Goal: Task Accomplishment & Management: Manage account settings

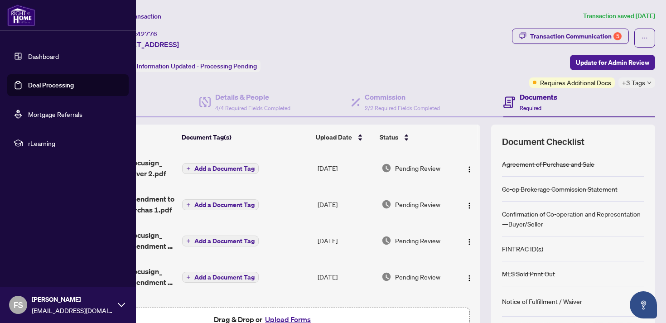
click at [34, 55] on link "Dashboard" at bounding box center [43, 56] width 31 height 8
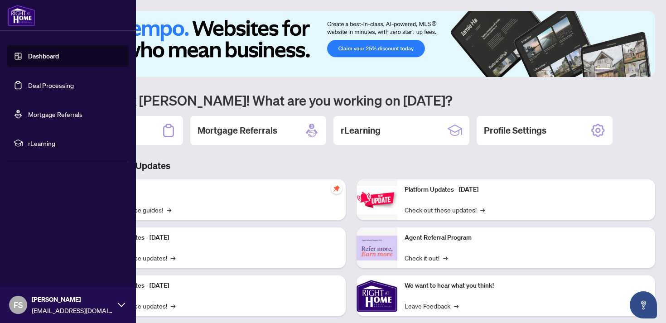
click at [58, 89] on link "Deal Processing" at bounding box center [51, 85] width 46 height 8
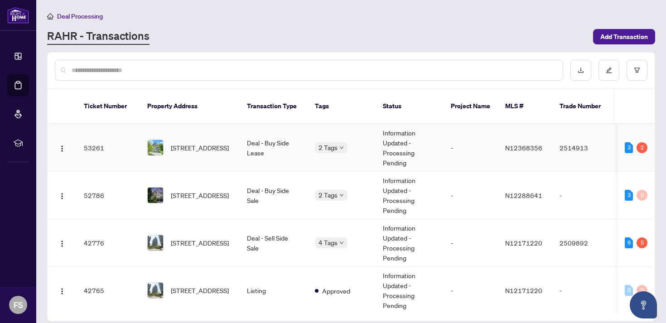
click at [297, 133] on td "Deal - Buy Side Lease" at bounding box center [274, 148] width 68 height 48
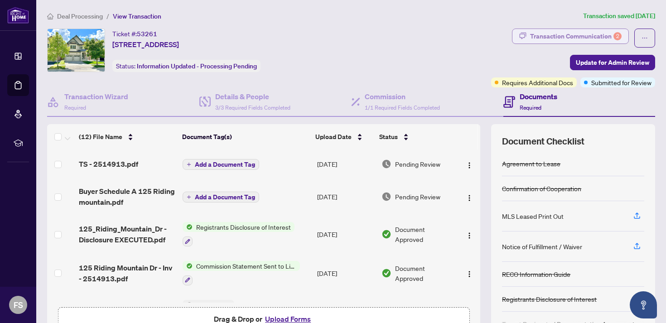
click at [596, 30] on div "Transaction Communication 2" at bounding box center [575, 36] width 91 height 14
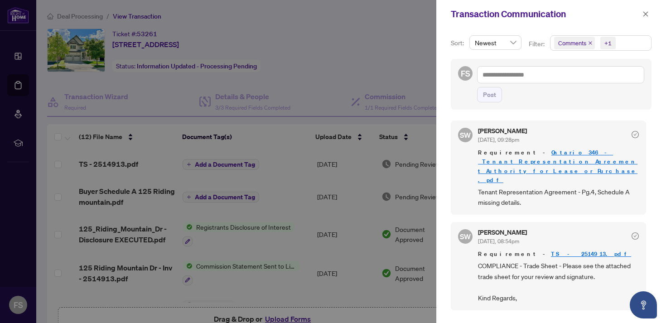
click at [11, 59] on div at bounding box center [333, 161] width 666 height 323
click at [20, 58] on div at bounding box center [333, 161] width 666 height 323
click at [648, 13] on icon "close" at bounding box center [645, 14] width 6 height 6
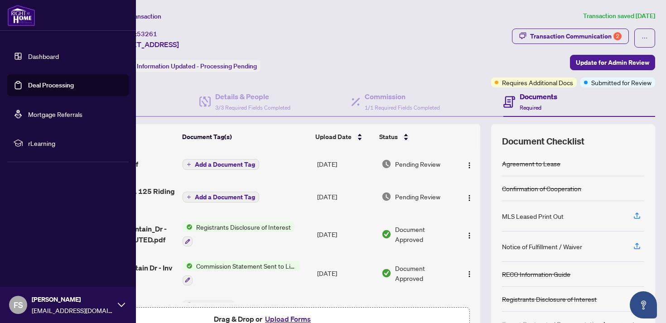
click at [34, 56] on link "Dashboard" at bounding box center [43, 56] width 31 height 8
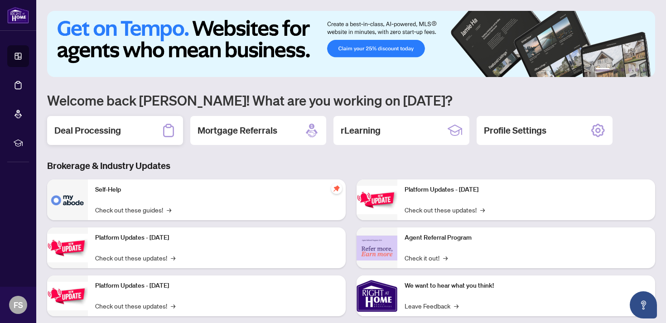
click at [133, 134] on div "Deal Processing" at bounding box center [115, 130] width 136 height 29
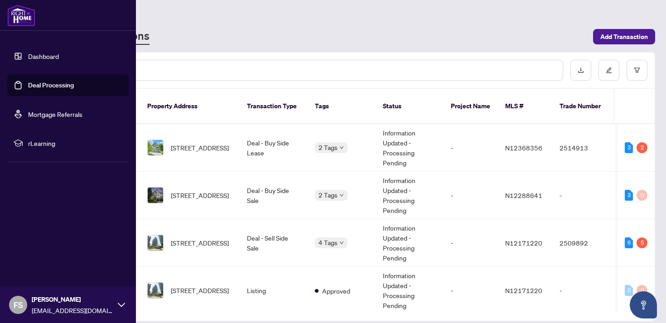
click at [38, 57] on link "Dashboard" at bounding box center [43, 56] width 31 height 8
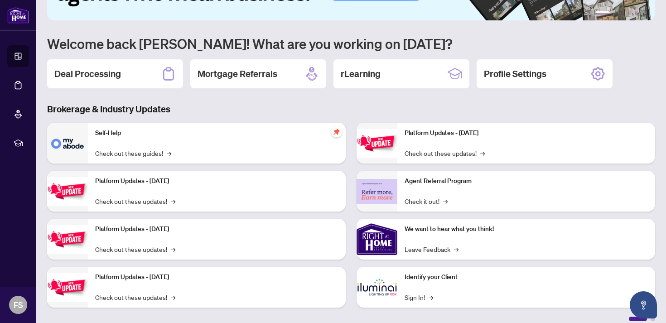
scroll to position [66, 0]
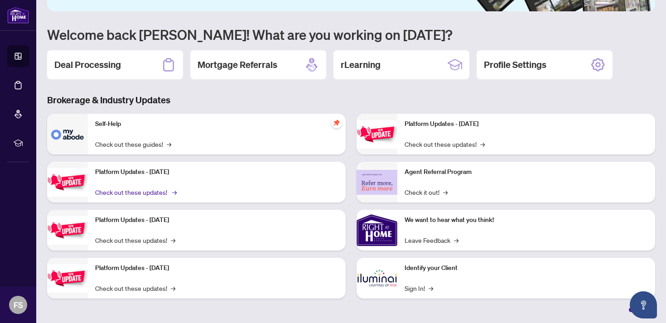
click at [163, 188] on link "Check out these updates! →" at bounding box center [135, 192] width 80 height 10
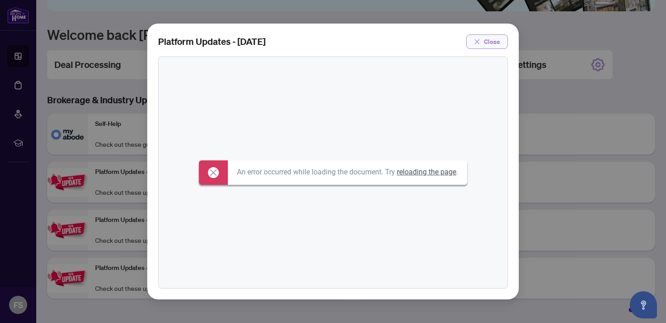
click at [489, 40] on span "Close" at bounding box center [492, 41] width 16 height 14
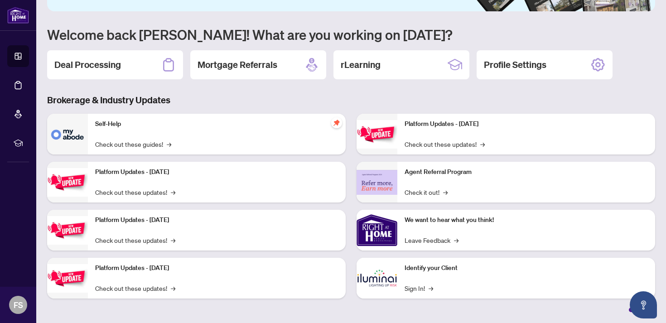
click at [163, 173] on p "Platform Updates - [DATE]" at bounding box center [216, 172] width 243 height 10
click at [138, 196] on link "Check out these updates! →" at bounding box center [135, 192] width 80 height 10
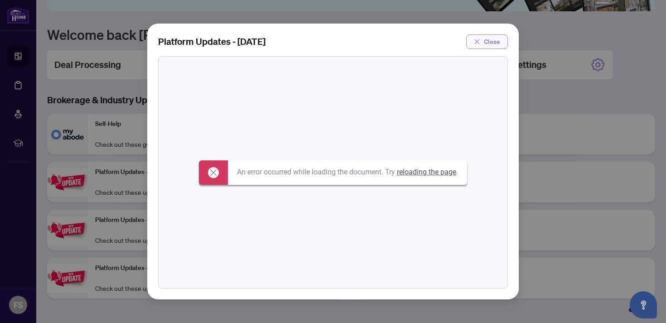
click at [484, 40] on span "Close" at bounding box center [492, 41] width 16 height 14
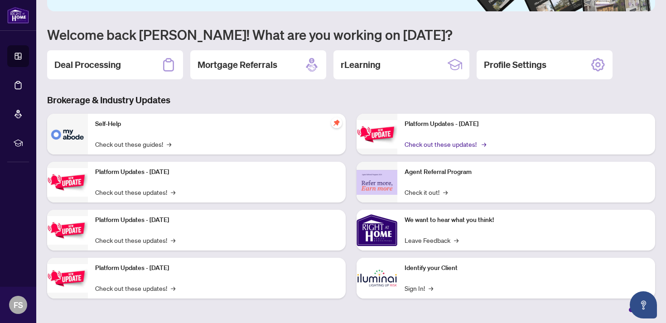
click at [446, 143] on link "Check out these updates! →" at bounding box center [444, 144] width 80 height 10
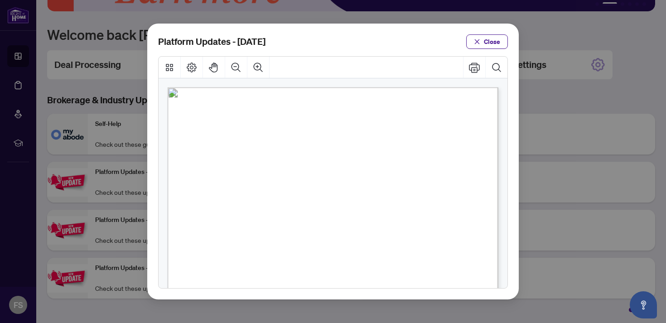
drag, startPoint x: 492, startPoint y: 43, endPoint x: 455, endPoint y: 108, distance: 75.3
click at [455, 108] on div "Platform Updates - [DATE] Close" at bounding box center [332, 162] width 371 height 276
click at [498, 45] on span "Close" at bounding box center [492, 41] width 16 height 14
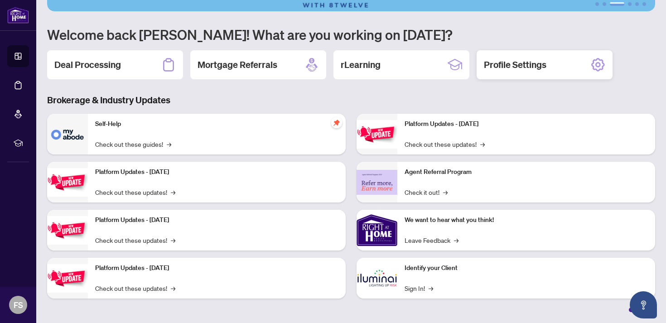
click at [535, 62] on h2 "Profile Settings" at bounding box center [515, 64] width 62 height 13
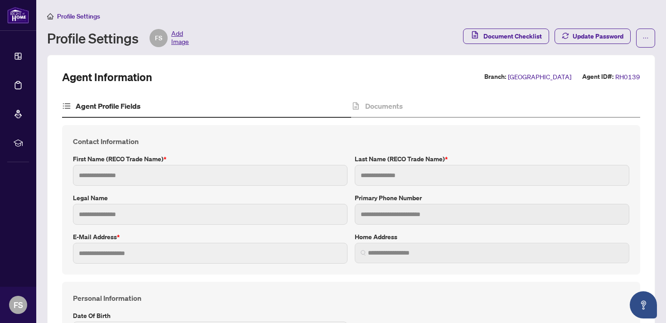
type input "*"
type input "*******"
type input "****"
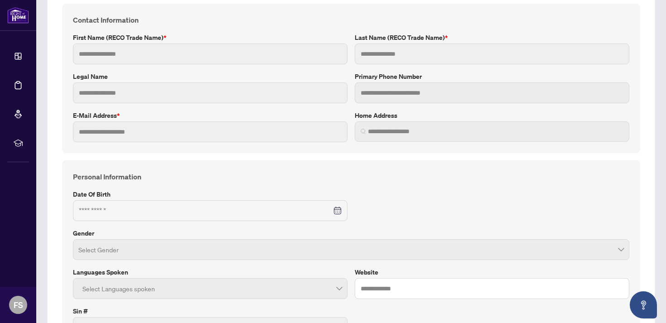
scroll to position [144, 0]
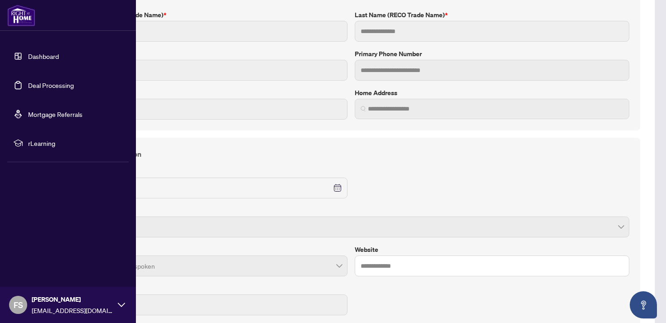
click at [28, 58] on link "Dashboard" at bounding box center [43, 56] width 31 height 8
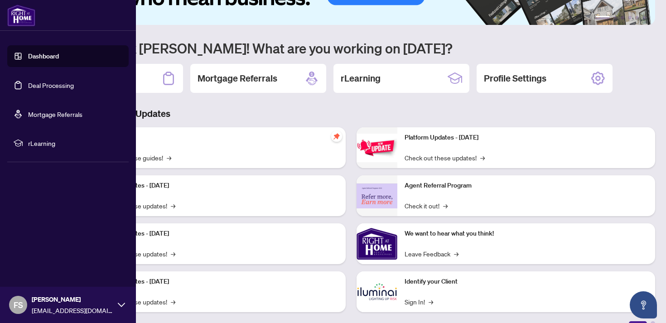
scroll to position [66, 0]
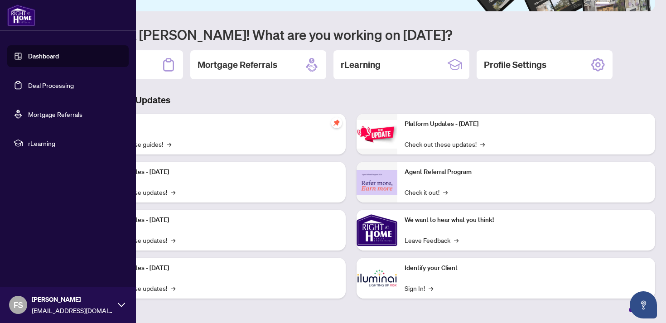
click at [51, 141] on span "rLearning" at bounding box center [75, 143] width 94 height 10
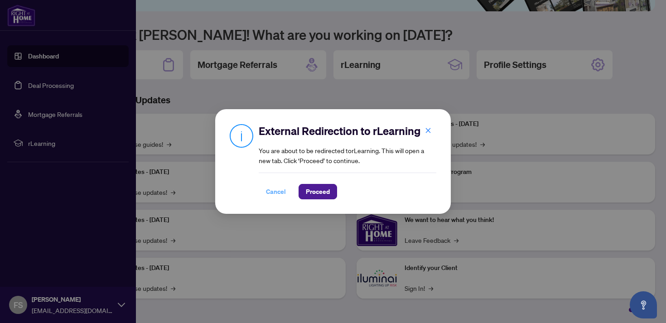
click at [275, 190] on span "Cancel" at bounding box center [276, 191] width 20 height 14
